Goal: Task Accomplishment & Management: Manage account settings

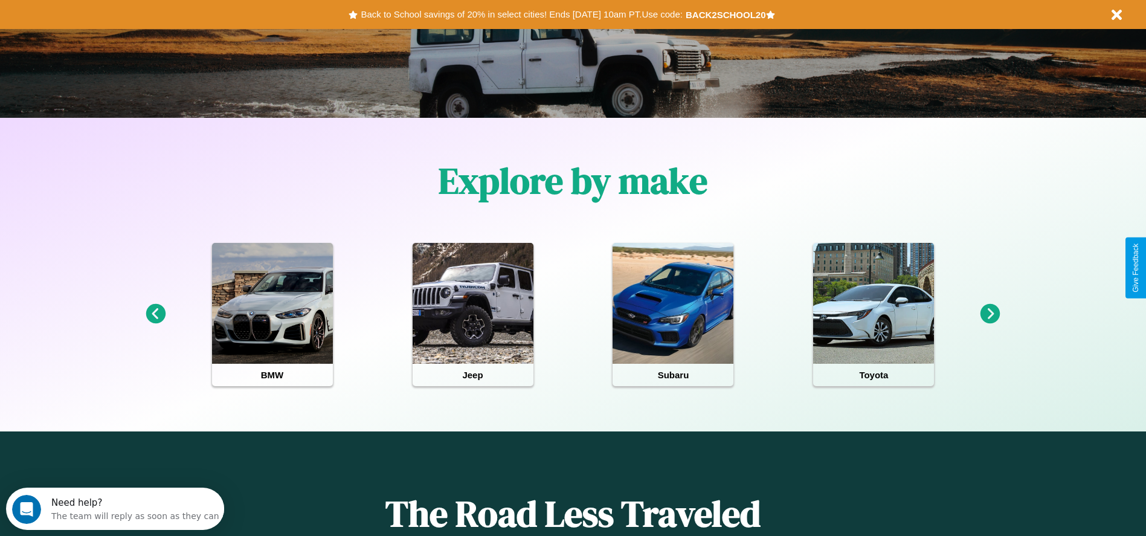
scroll to position [251, 0]
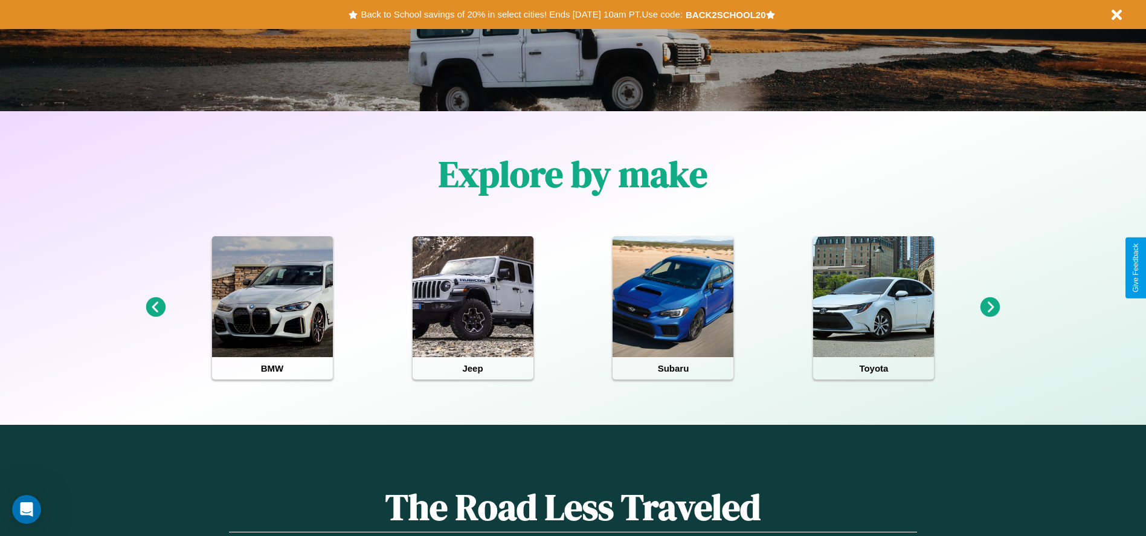
click at [155, 308] on icon at bounding box center [156, 307] width 20 height 20
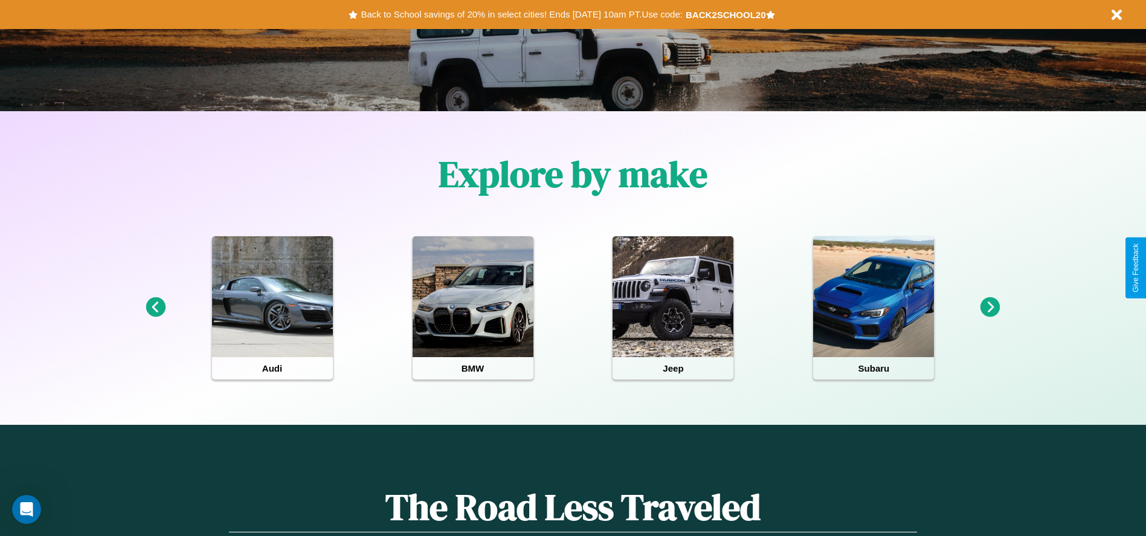
click at [991, 308] on icon at bounding box center [991, 307] width 20 height 20
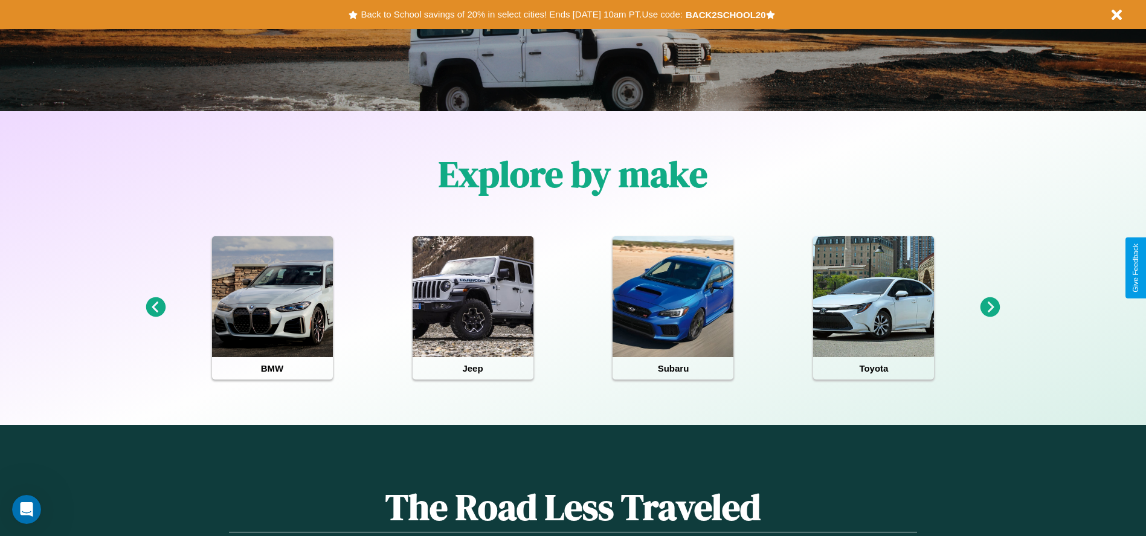
click at [991, 308] on icon at bounding box center [991, 307] width 20 height 20
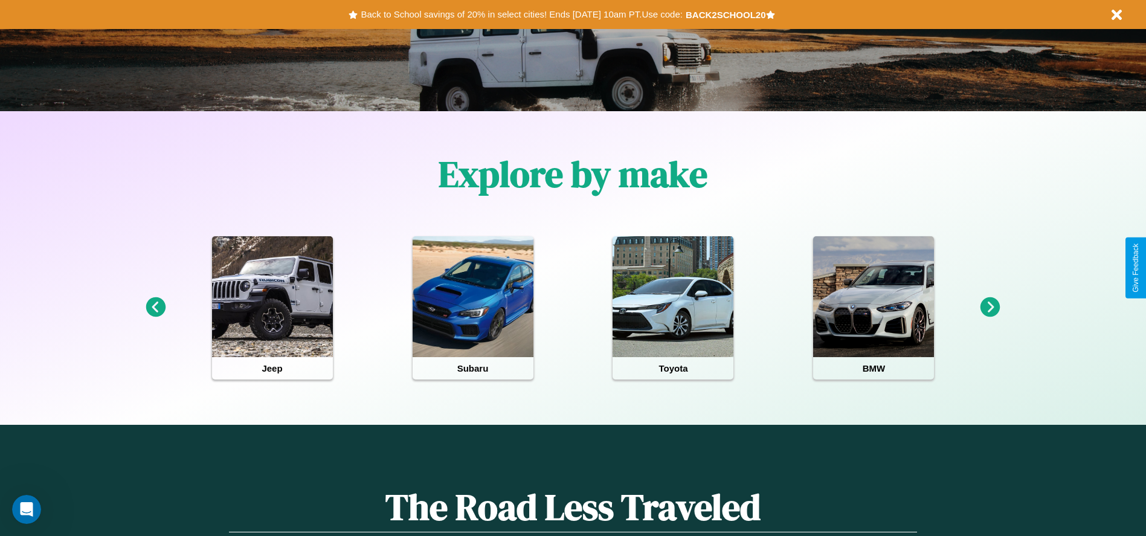
click at [991, 308] on icon at bounding box center [991, 307] width 20 height 20
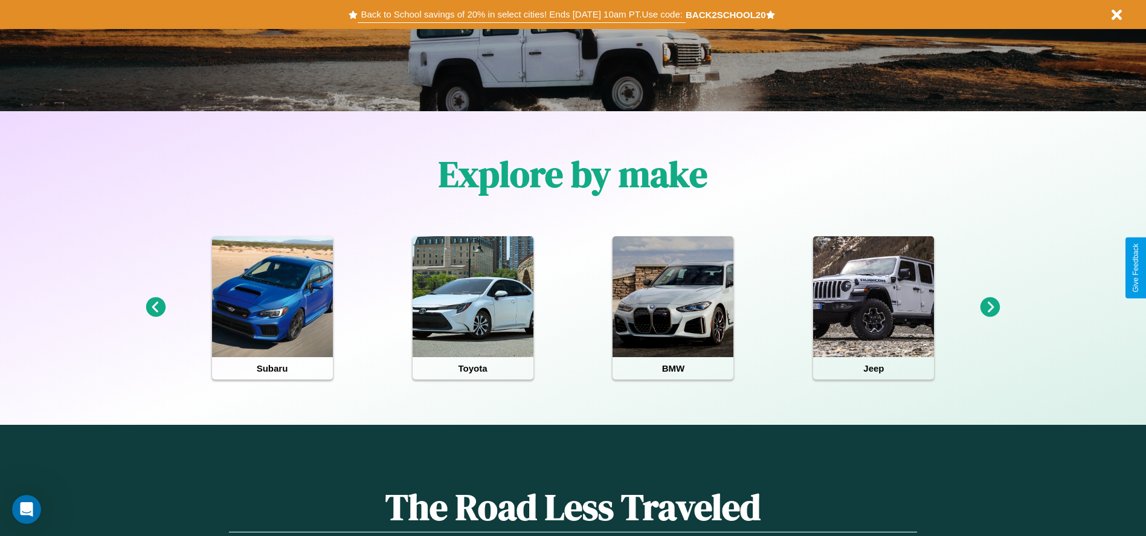
click at [522, 15] on button "Back to School savings of 20% in select cities! Ends [DATE] 10am PT. Use code:" at bounding box center [522, 14] width 328 height 17
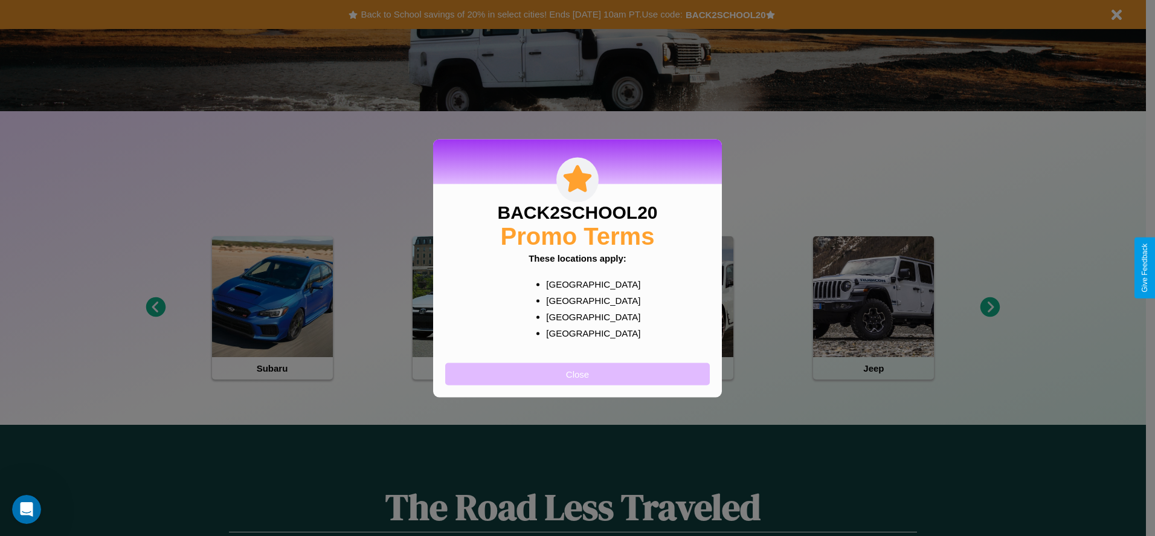
click at [578, 373] on button "Close" at bounding box center [577, 374] width 265 height 22
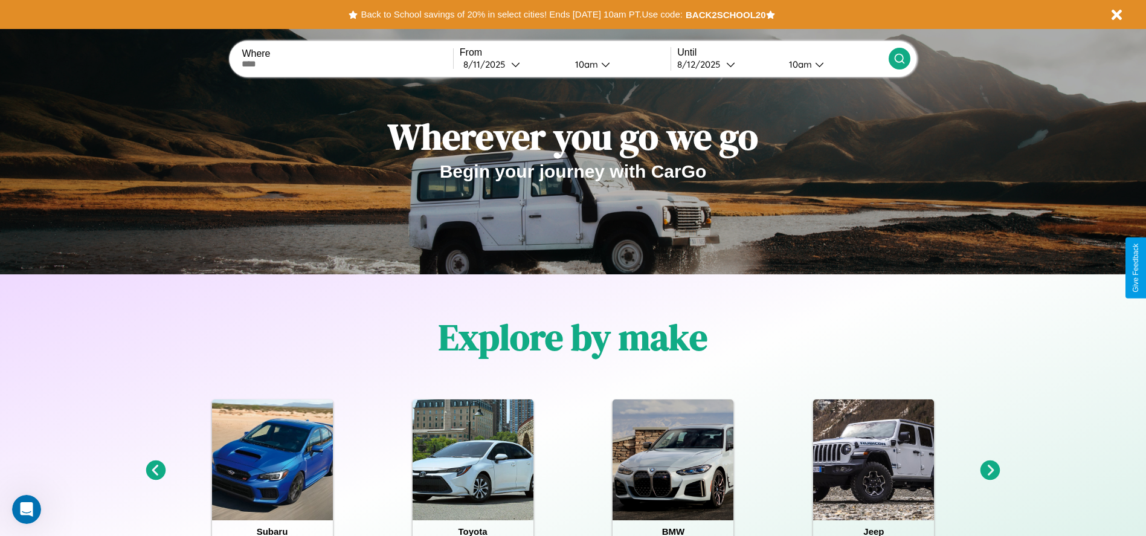
scroll to position [0, 0]
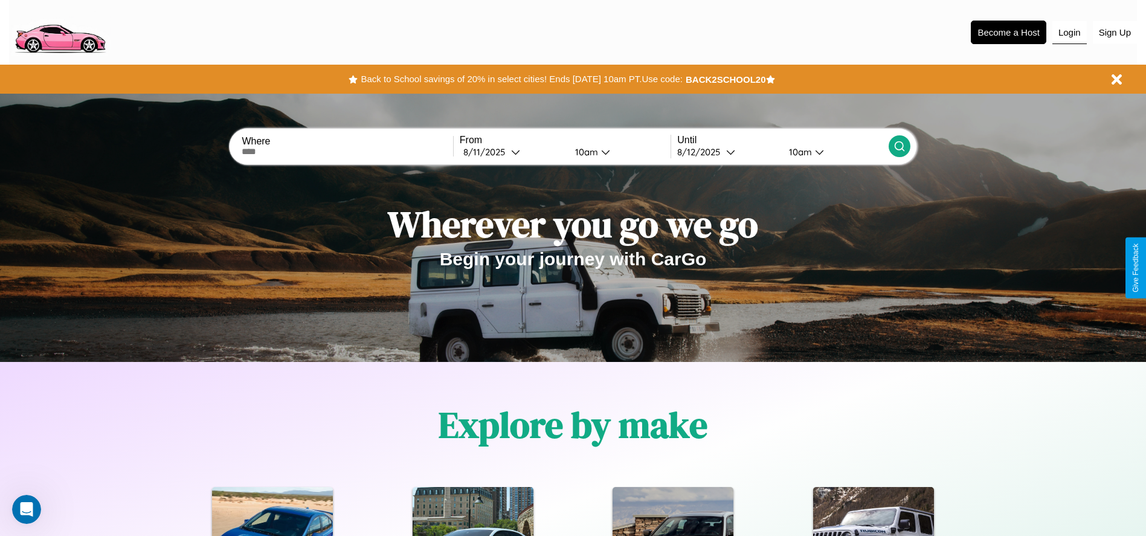
click at [1070, 32] on button "Login" at bounding box center [1070, 32] width 34 height 23
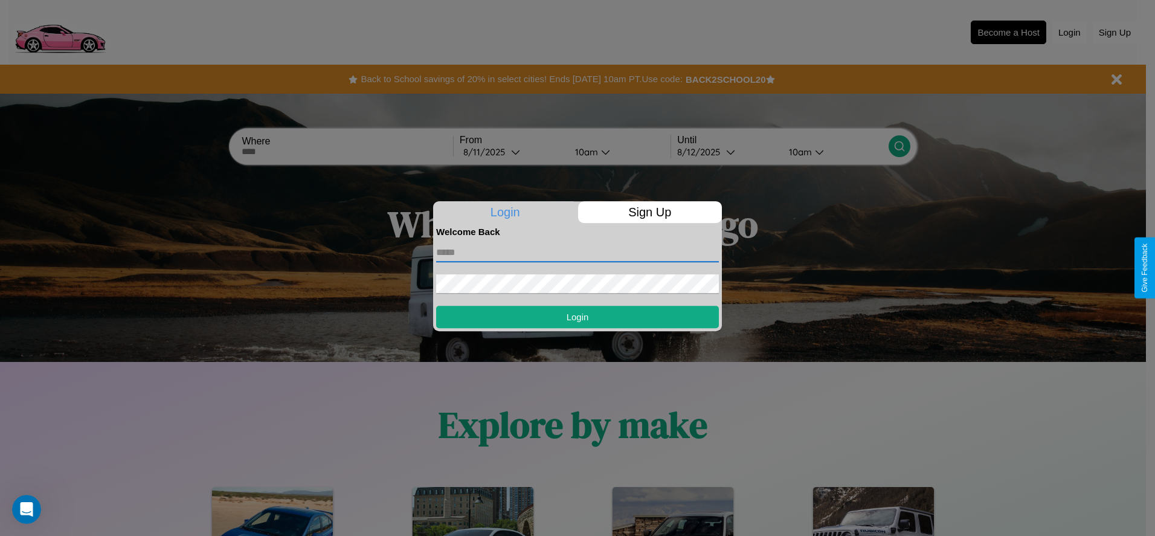
click at [578, 252] on input "text" at bounding box center [577, 252] width 283 height 19
type input "**********"
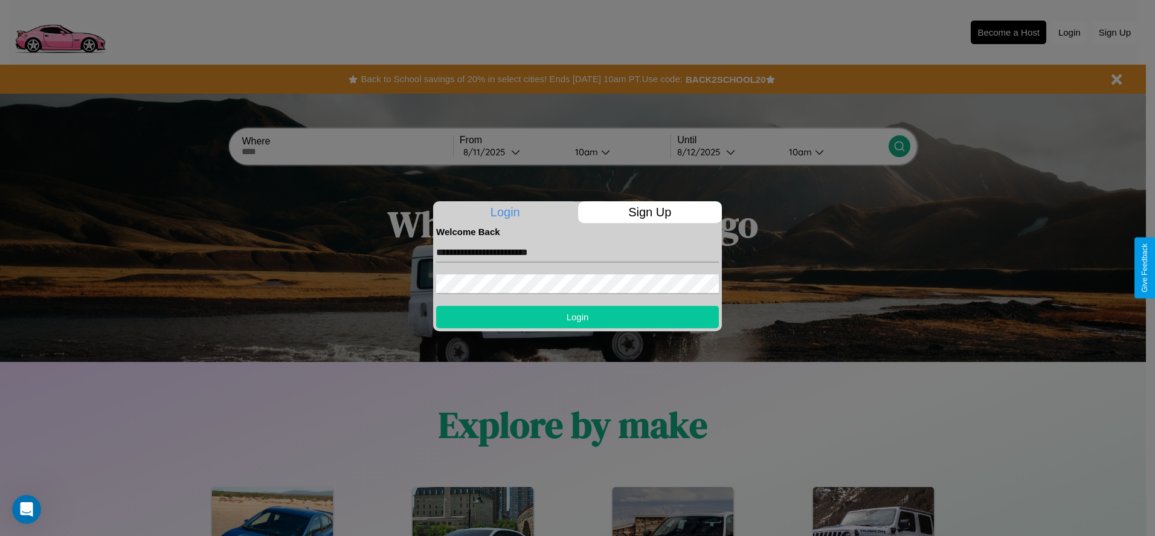
click at [578, 317] on button "Login" at bounding box center [577, 317] width 283 height 22
